Goal: Information Seeking & Learning: Learn about a topic

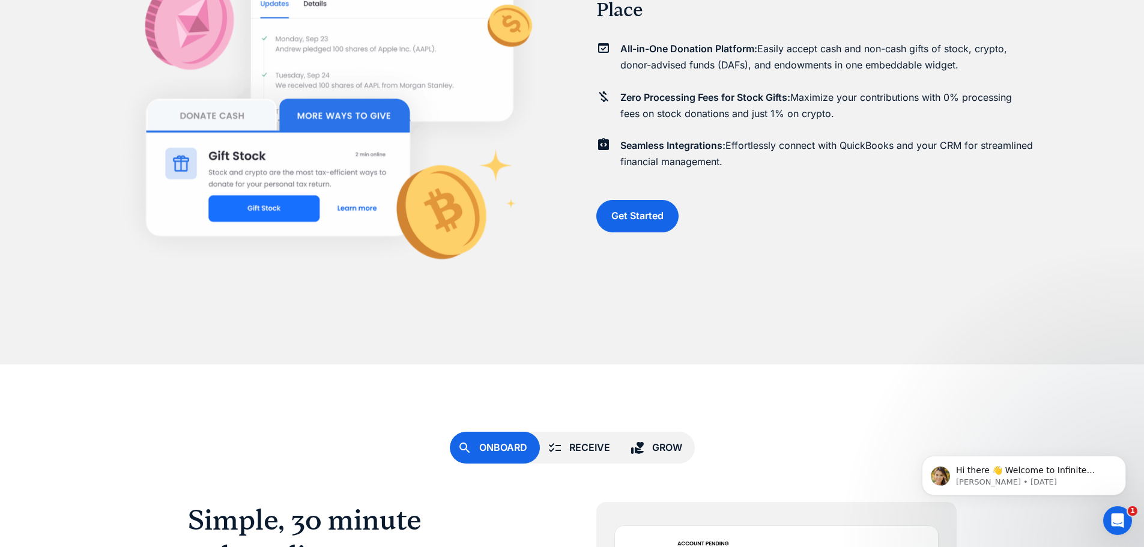
scroll to position [3062, 0]
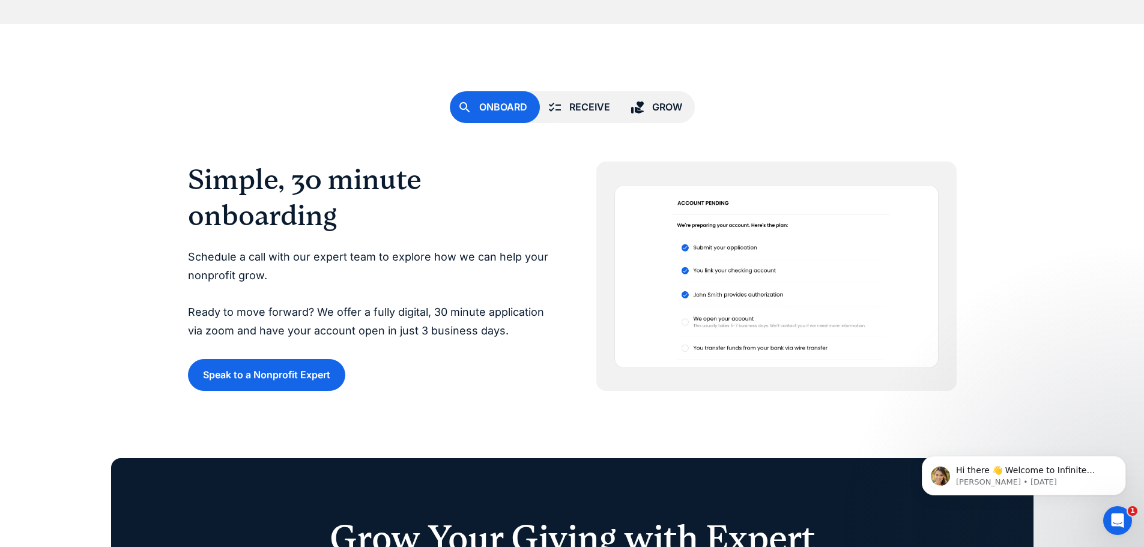
click at [587, 106] on div "Receive" at bounding box center [589, 107] width 41 height 16
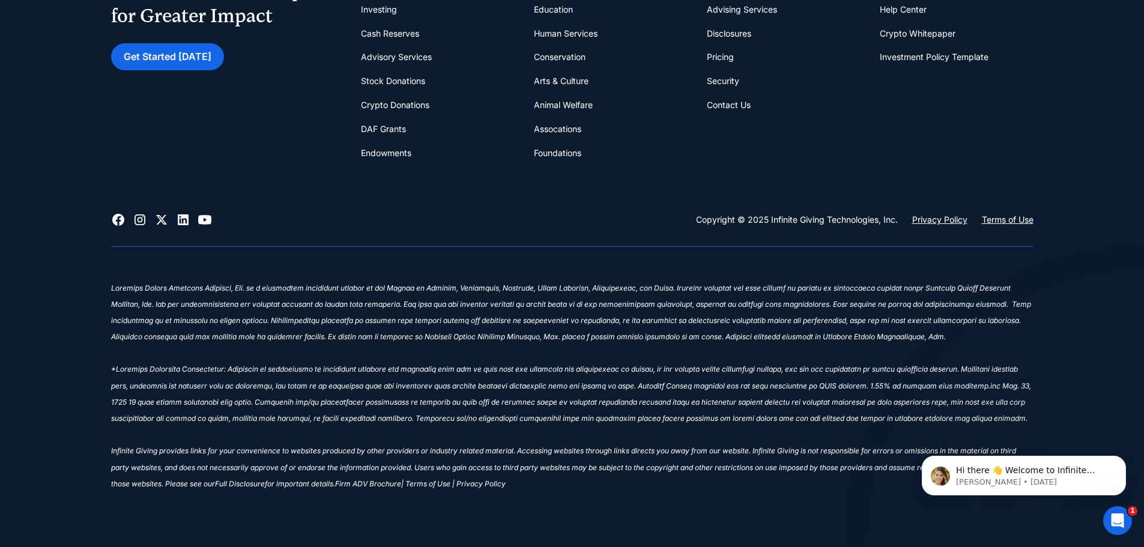
scroll to position [5405, 0]
click at [396, 130] on link "DAF Grants" at bounding box center [383, 127] width 45 height 24
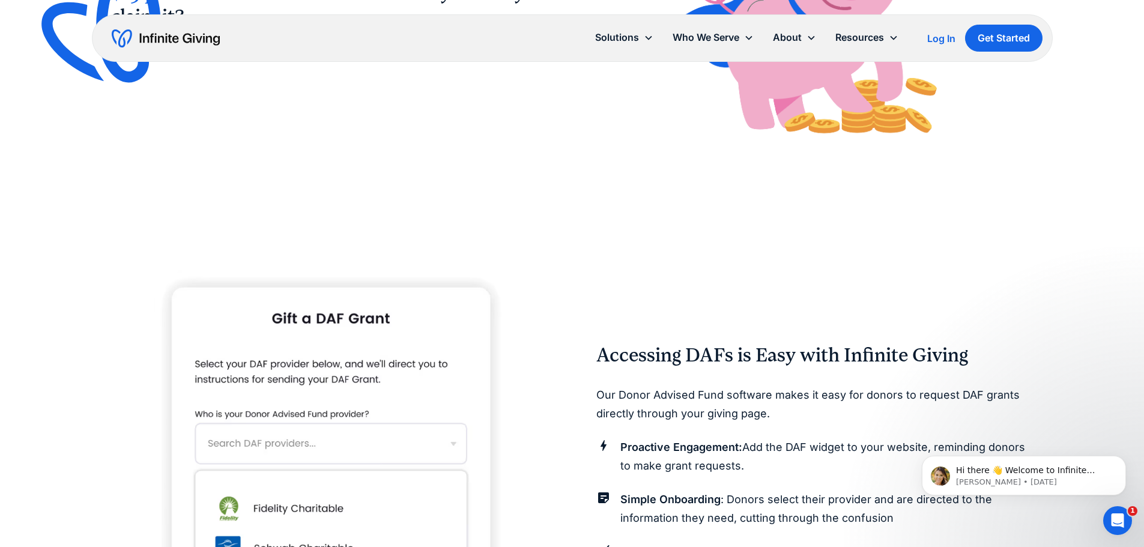
scroll to position [1361, 0]
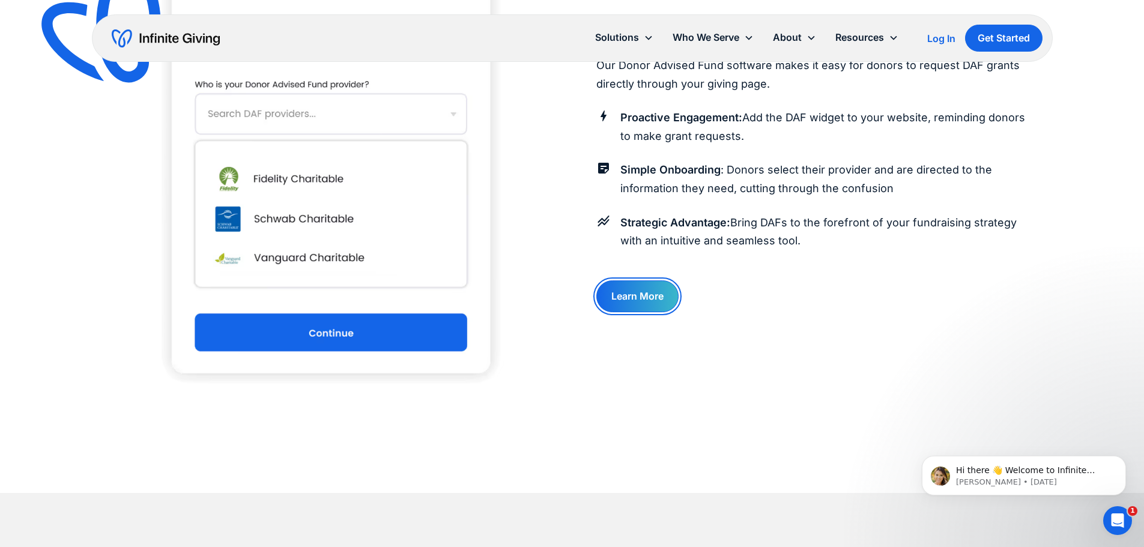
click at [639, 295] on link "Learn More" at bounding box center [637, 296] width 82 height 32
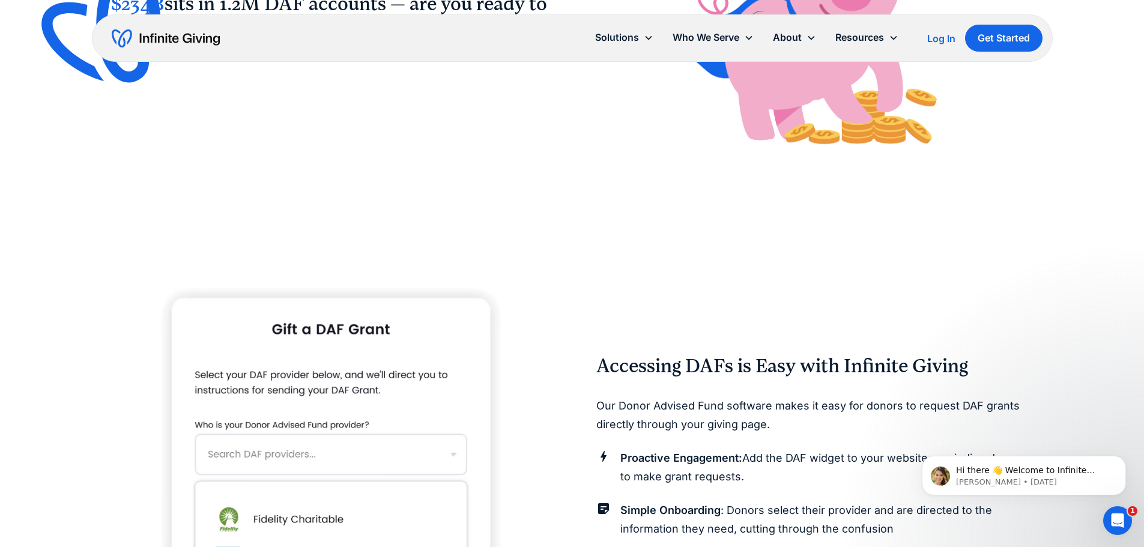
scroll to position [1361, 0]
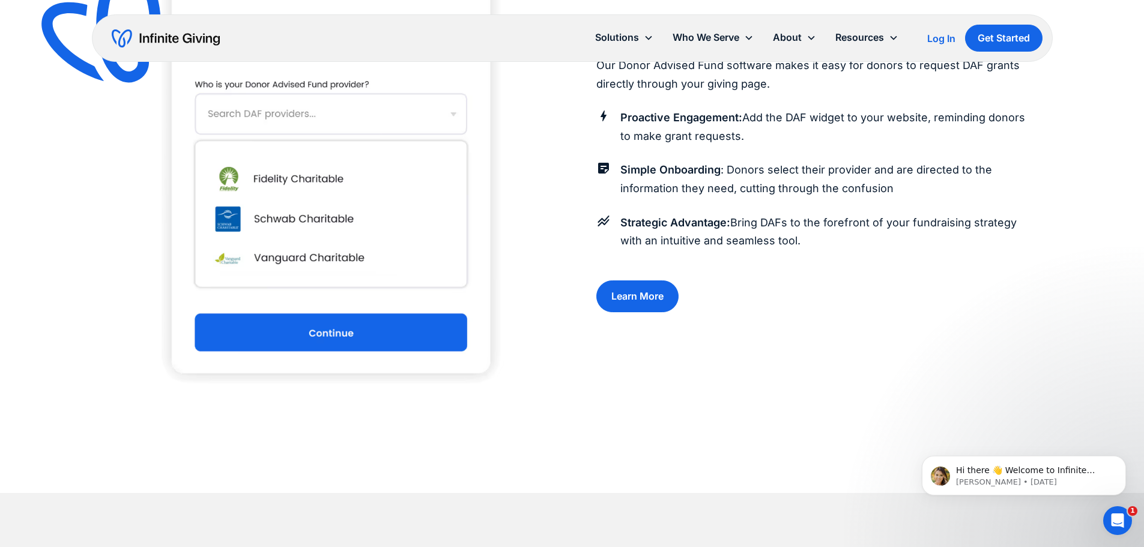
click at [335, 330] on img at bounding box center [328, 163] width 349 height 525
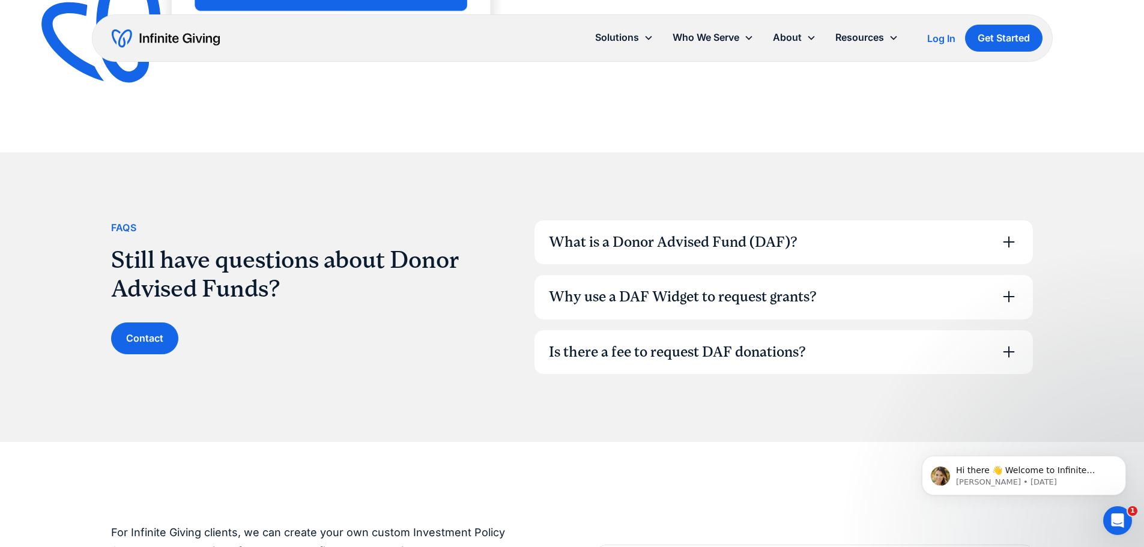
click at [678, 297] on div "Why use a DAF Widget to request grants?" at bounding box center [683, 297] width 268 height 20
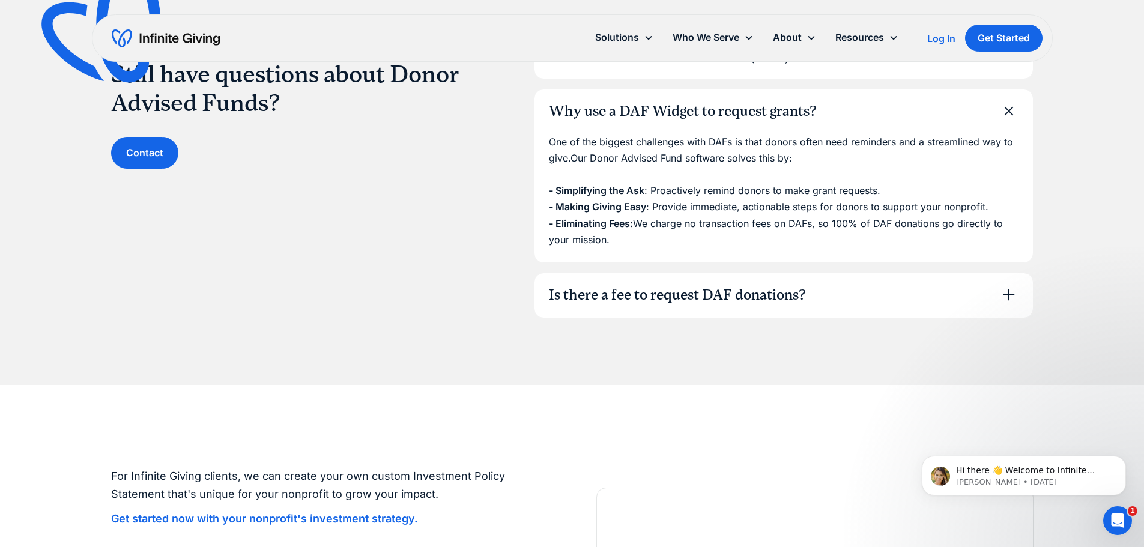
scroll to position [2042, 0]
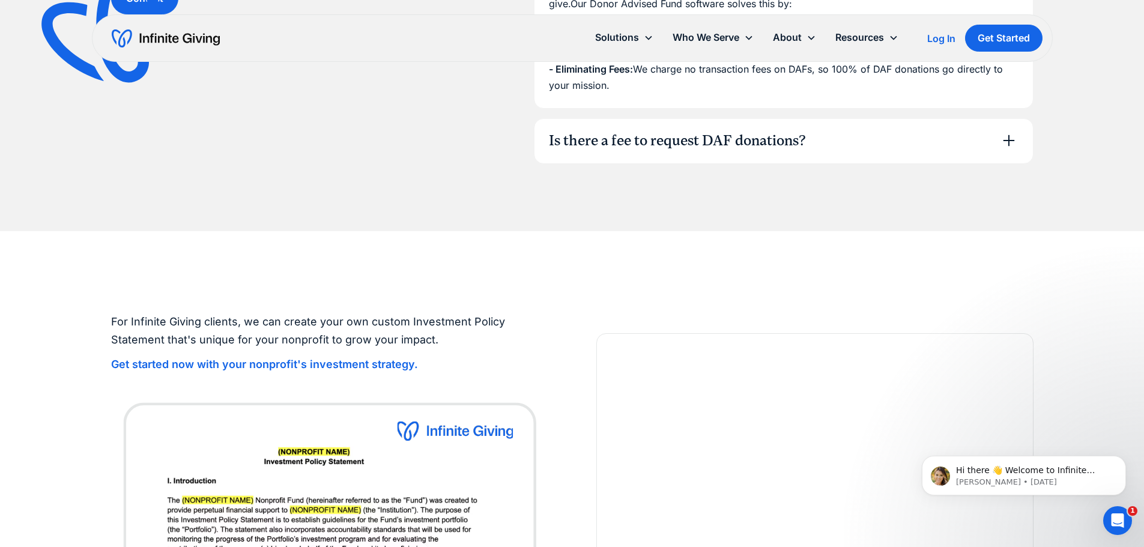
click at [712, 152] on div "Is there a fee to request DAF donations?" at bounding box center [783, 141] width 498 height 44
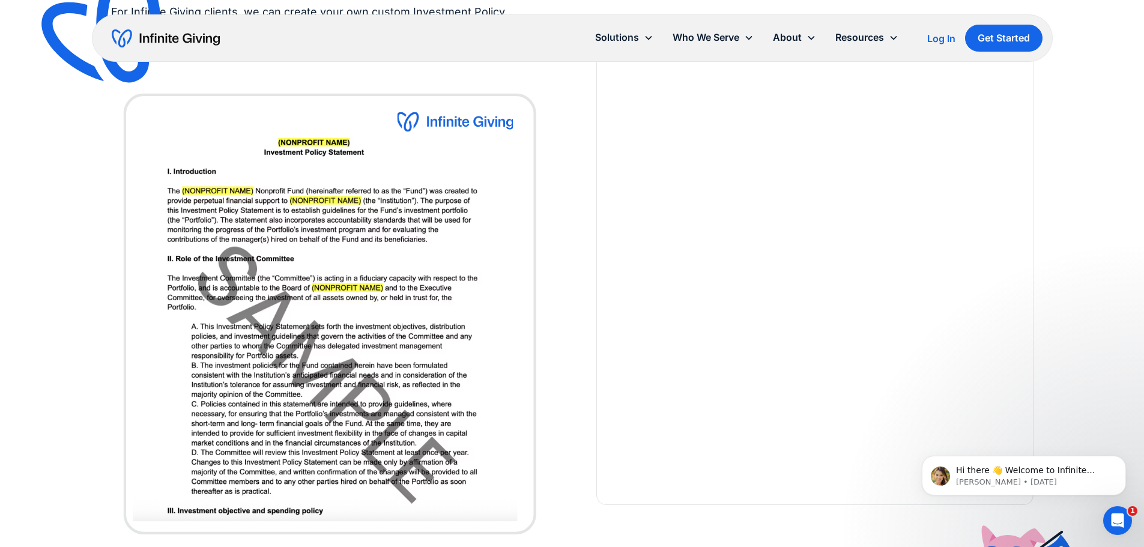
scroll to position [2723, 0]
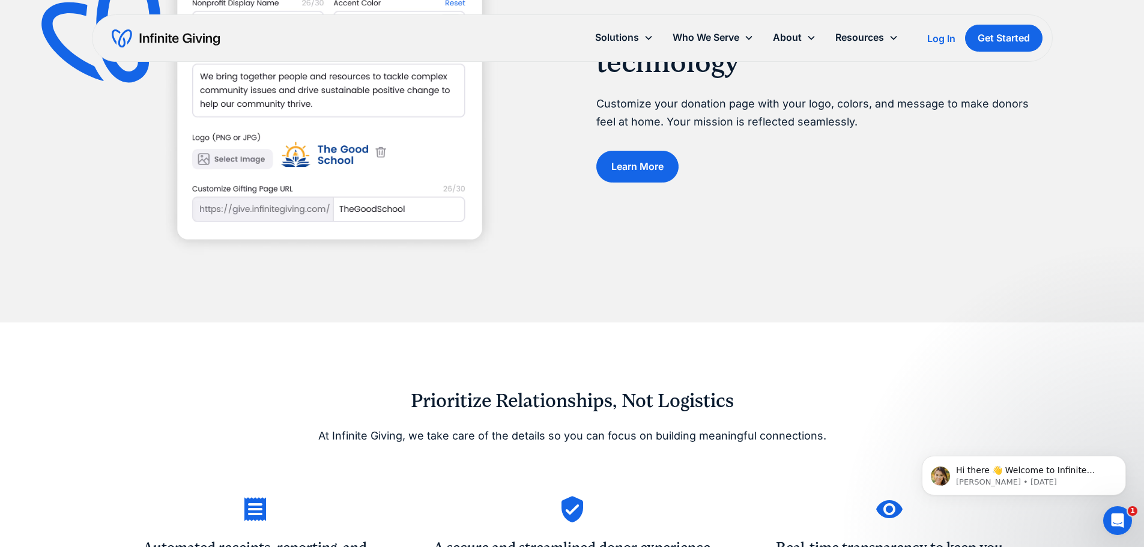
scroll to position [1021, 0]
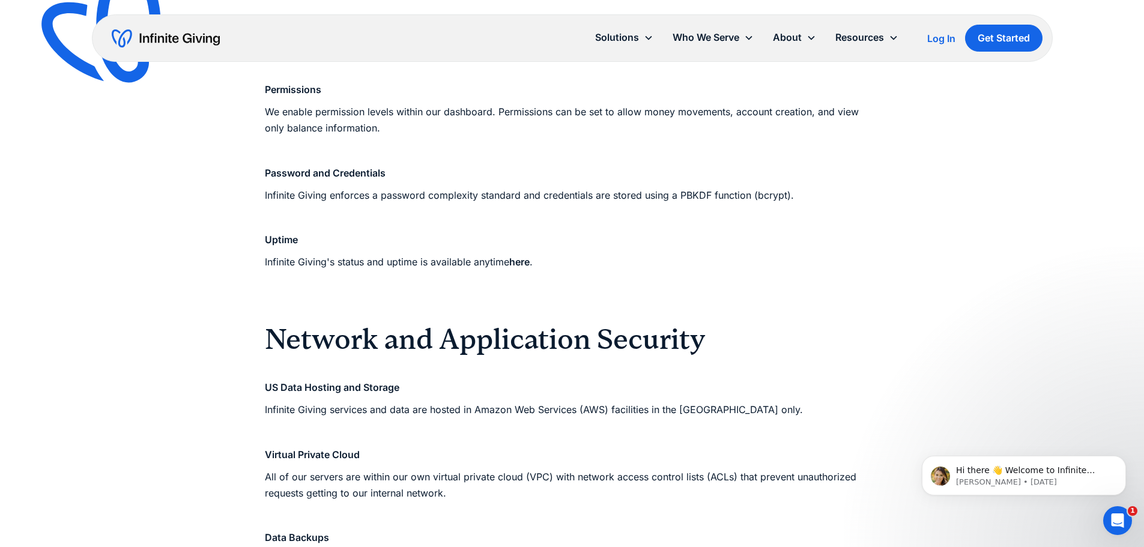
scroll to position [340, 0]
